Goal: Task Accomplishment & Management: Use online tool/utility

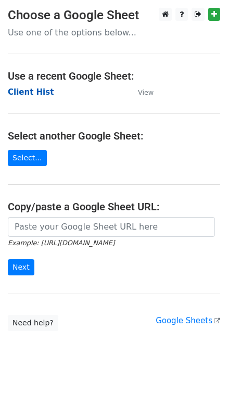
click at [25, 95] on strong "Client Hist" at bounding box center [31, 91] width 46 height 9
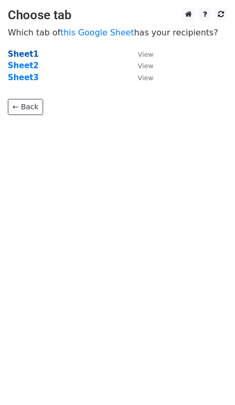
click at [23, 52] on strong "Sheet1" at bounding box center [23, 53] width 31 height 9
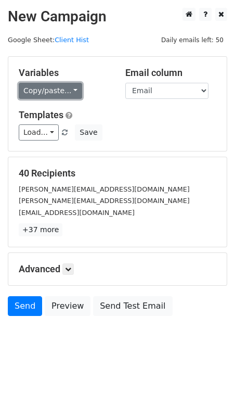
click at [49, 86] on link "Copy/paste..." at bounding box center [50, 91] width 63 height 16
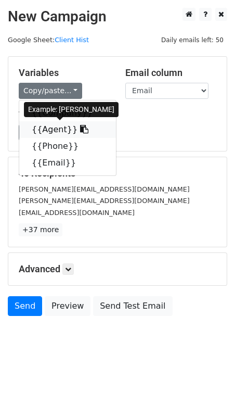
click at [54, 125] on link "{{Agent}}" at bounding box center [67, 129] width 97 height 17
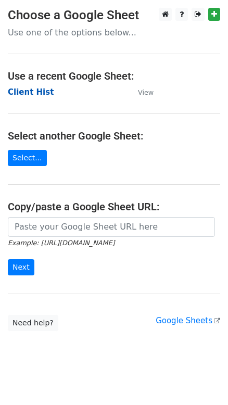
click at [37, 94] on strong "Client Hist" at bounding box center [31, 91] width 46 height 9
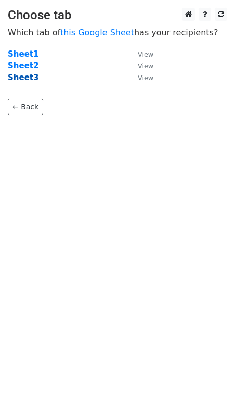
click at [21, 78] on strong "Sheet3" at bounding box center [23, 77] width 31 height 9
